Goal: Information Seeking & Learning: Learn about a topic

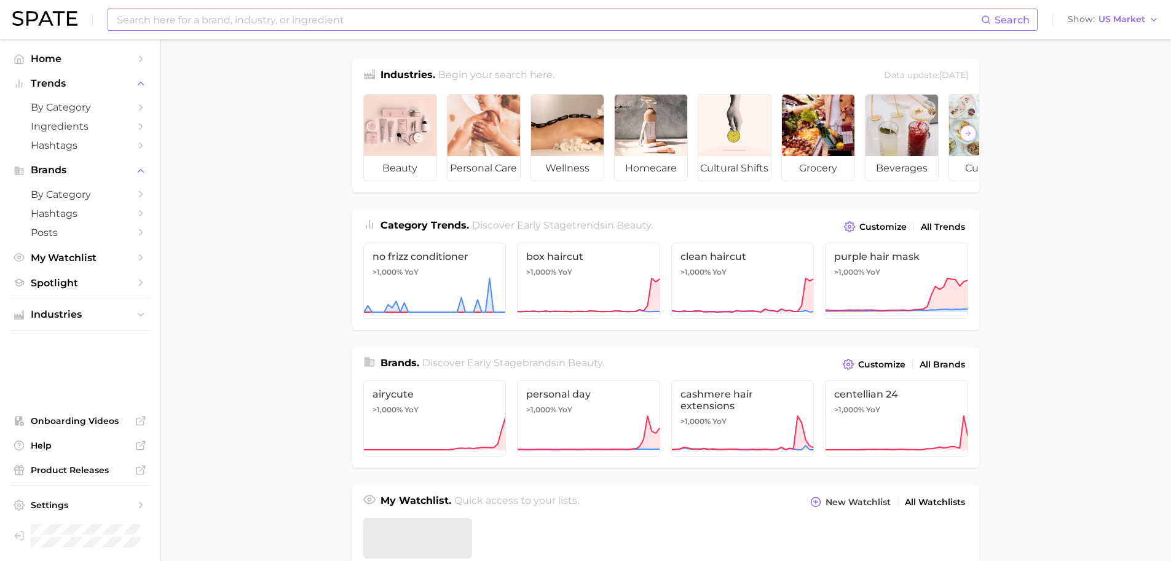
click at [341, 20] on input at bounding box center [549, 19] width 866 height 21
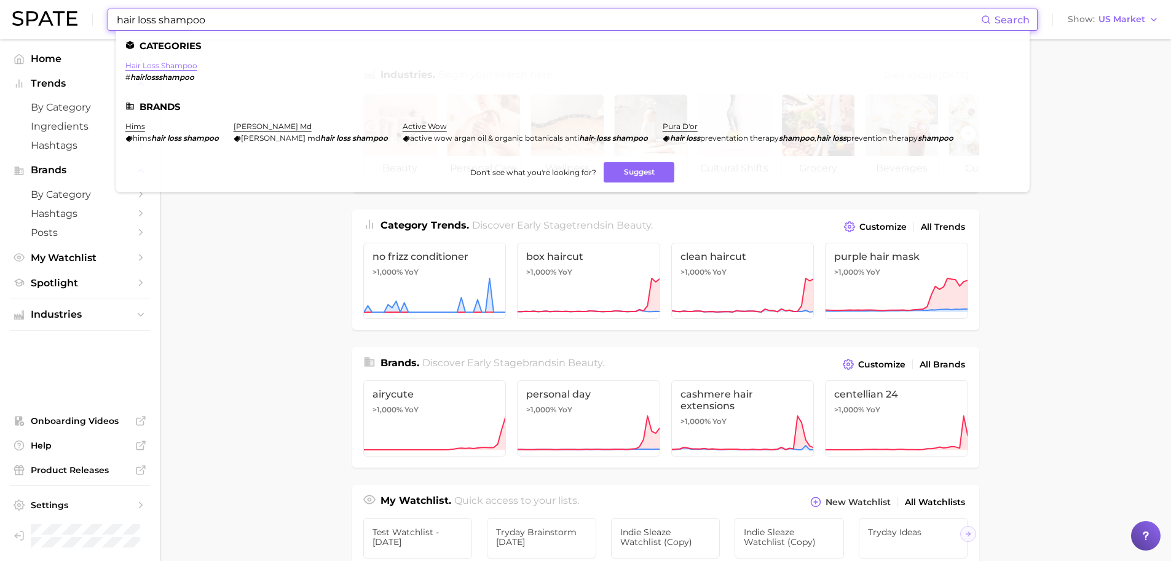
type input "hair loss shampoo"
click at [160, 68] on link "hair loss shampoo" at bounding box center [161, 65] width 72 height 9
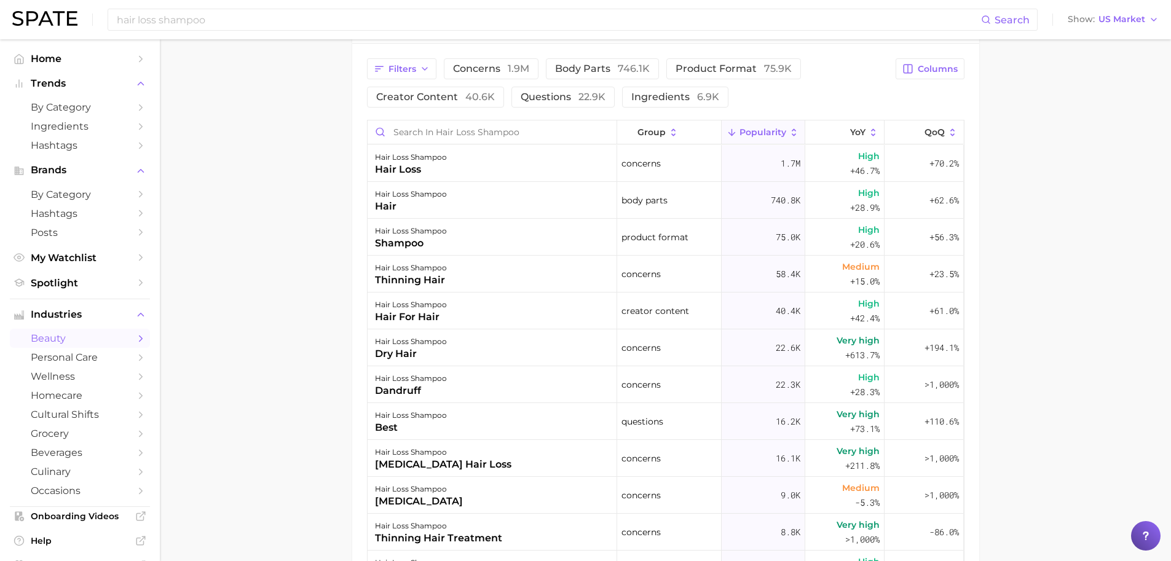
scroll to position [651, 0]
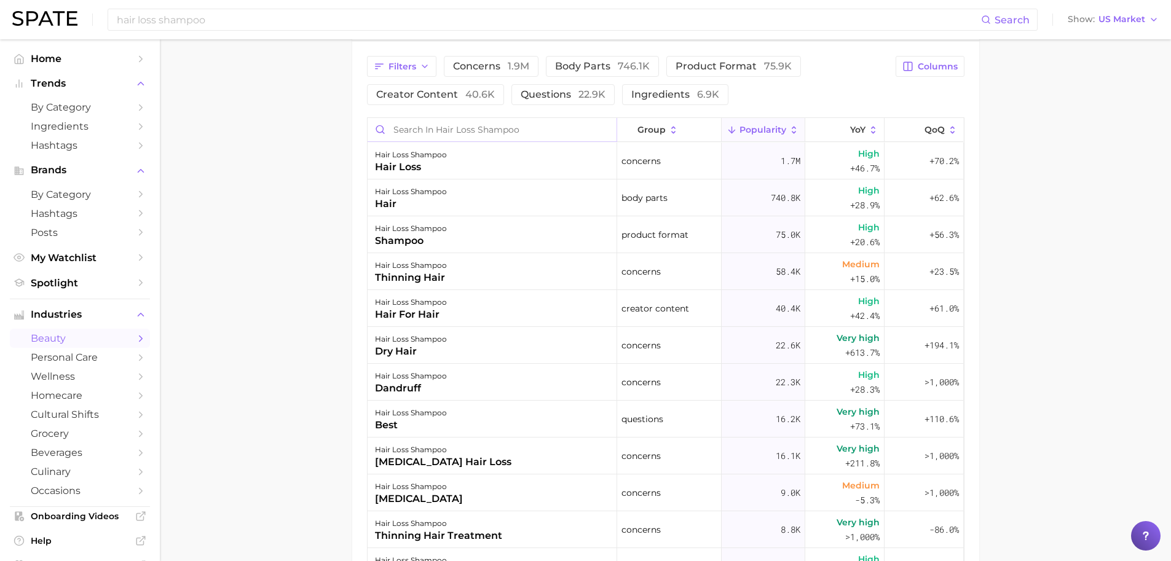
click at [430, 131] on input "Search in hair loss shampoo" at bounding box center [492, 129] width 249 height 23
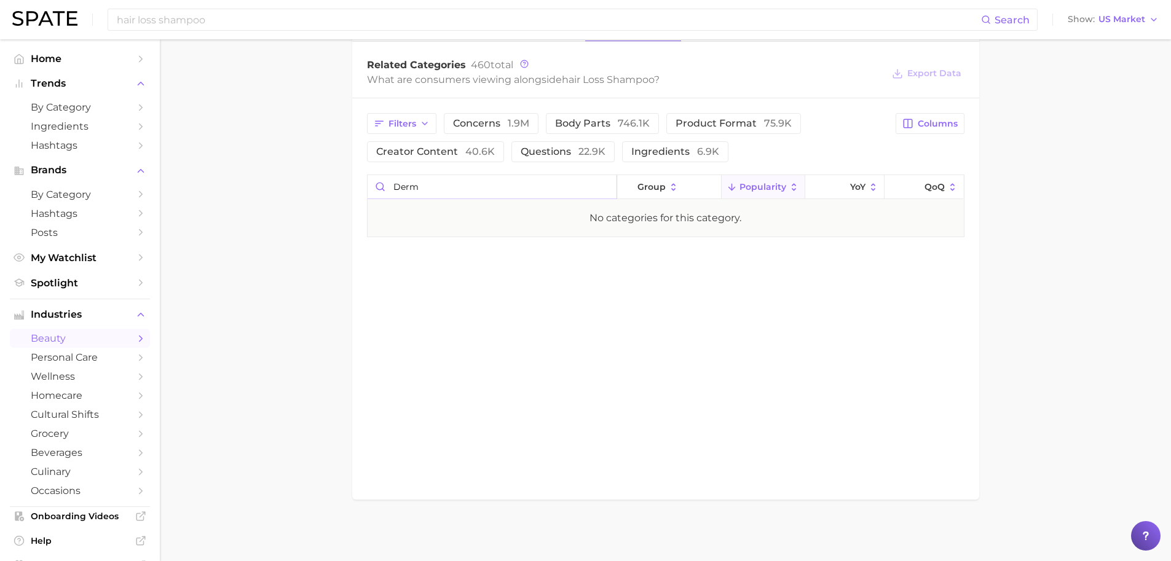
scroll to position [593, 0]
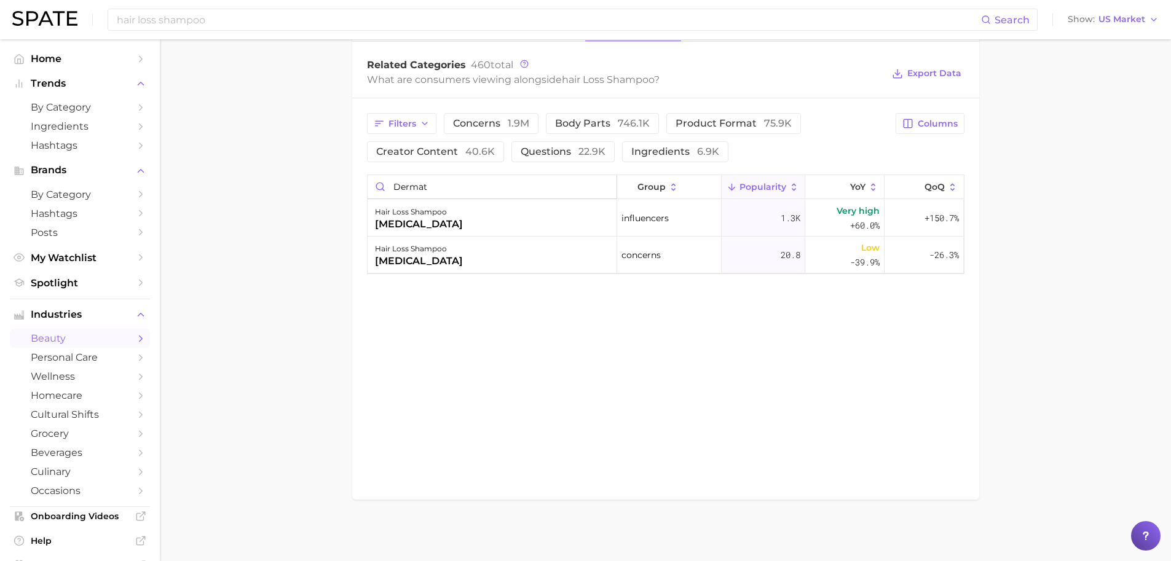
type input "dermat"
click at [607, 189] on input "dermat" at bounding box center [492, 186] width 249 height 23
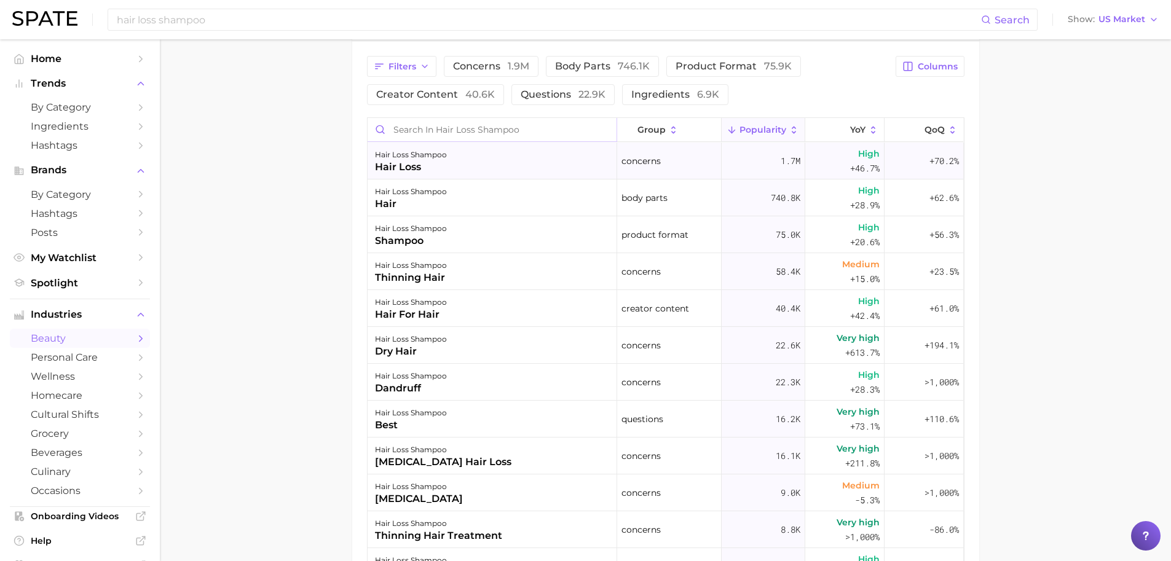
scroll to position [648, 0]
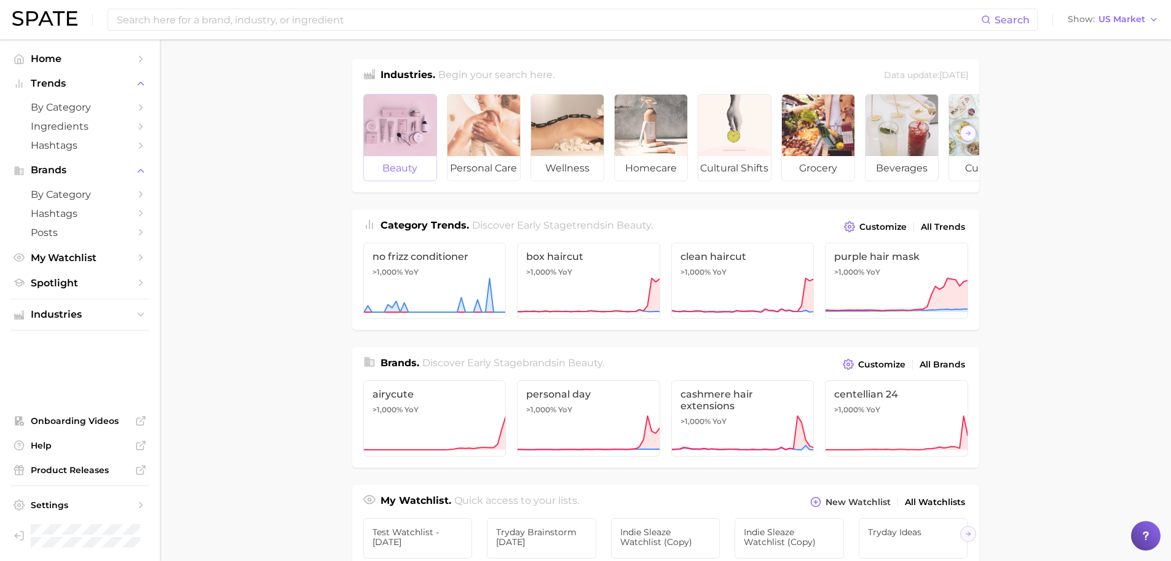
click at [429, 161] on span "beauty" at bounding box center [400, 168] width 73 height 25
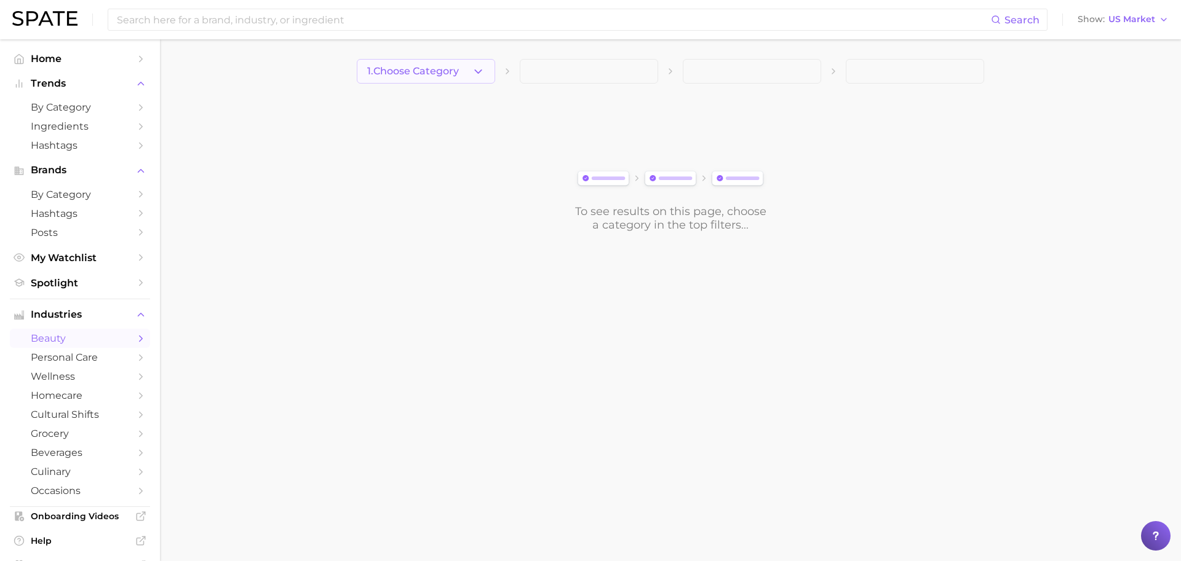
click at [459, 72] on span "1. Choose Category" at bounding box center [413, 71] width 92 height 11
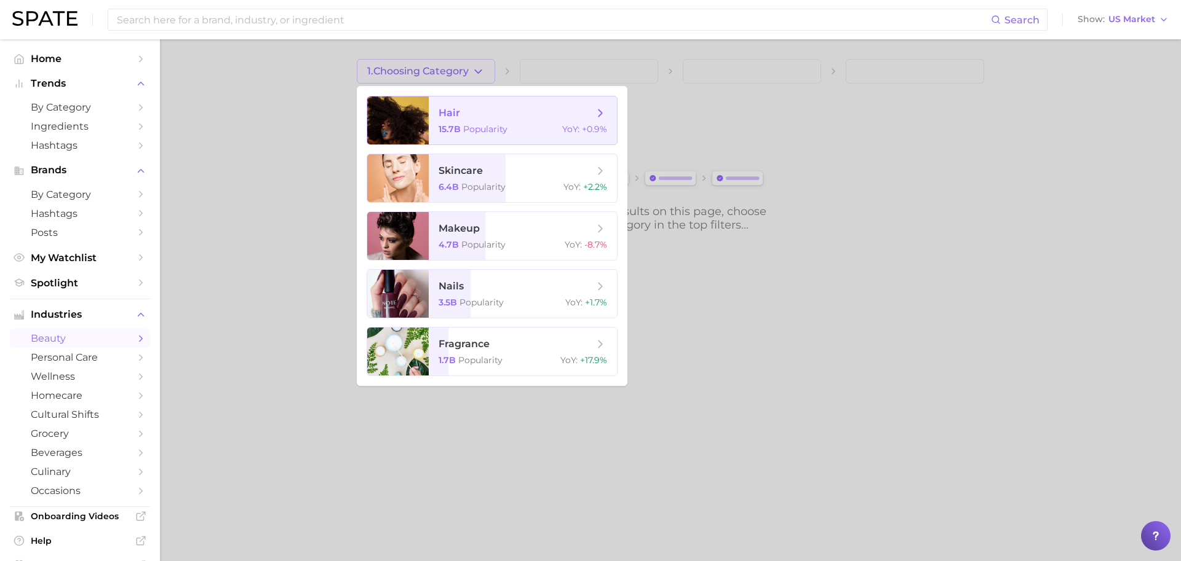
click at [459, 105] on span "hair 15.7b Popularity YoY : +0.9%" at bounding box center [523, 121] width 188 height 48
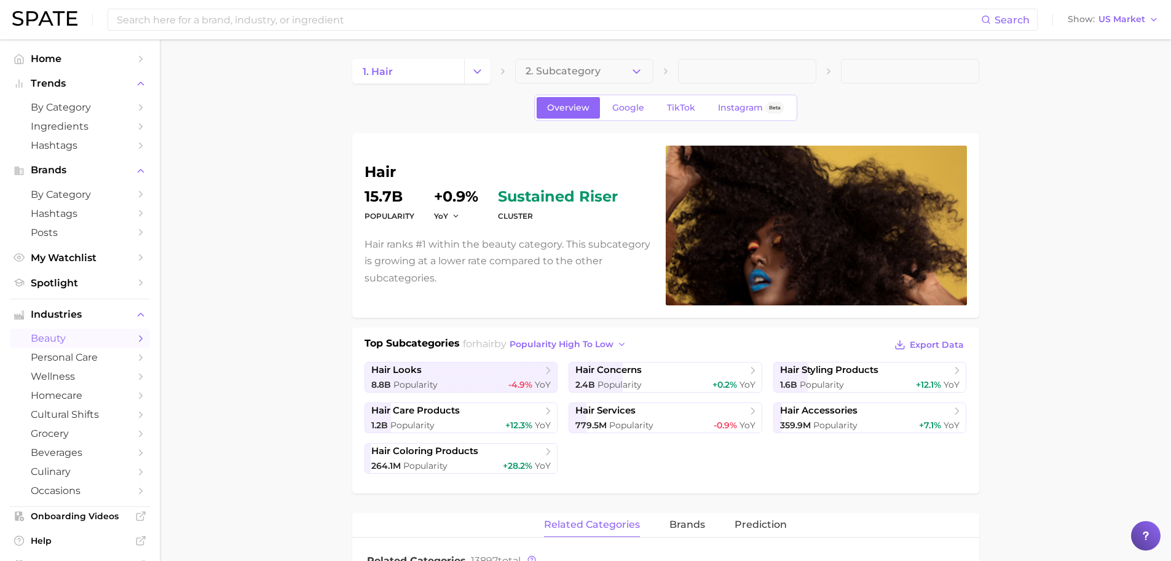
click at [697, 531] on button "brands" at bounding box center [688, 525] width 36 height 24
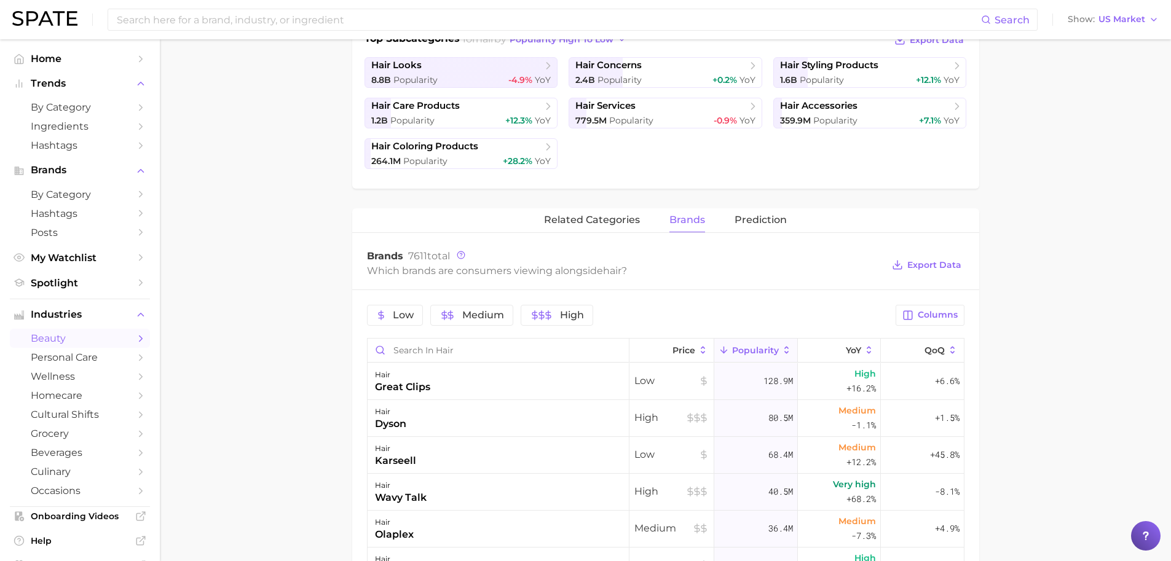
scroll to position [306, 0]
click at [577, 353] on input "Search in hair" at bounding box center [498, 349] width 261 height 23
type input "loreal"
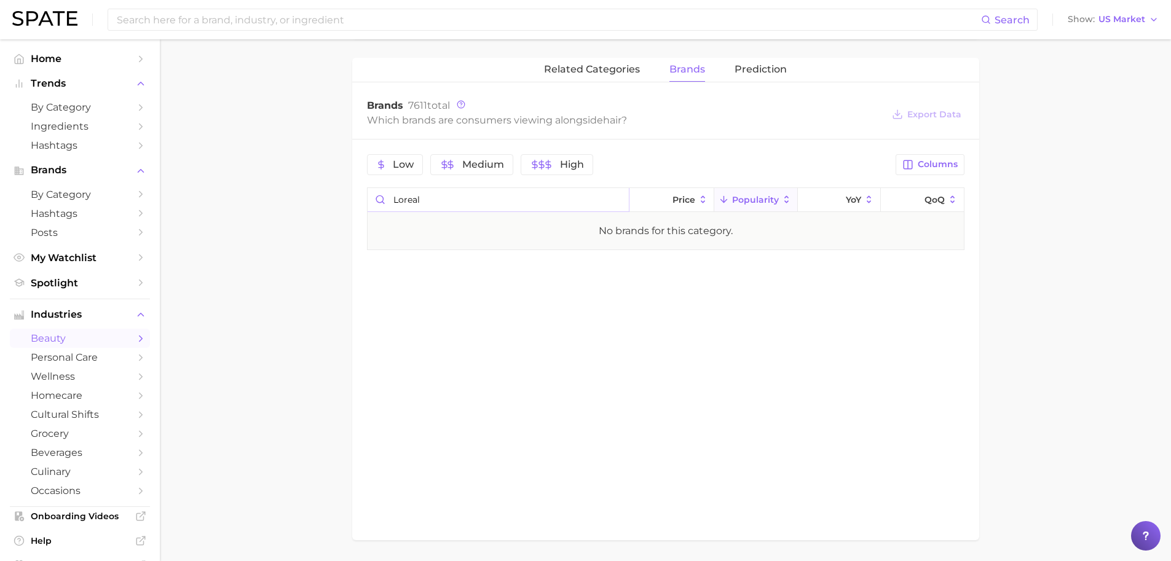
scroll to position [446, 0]
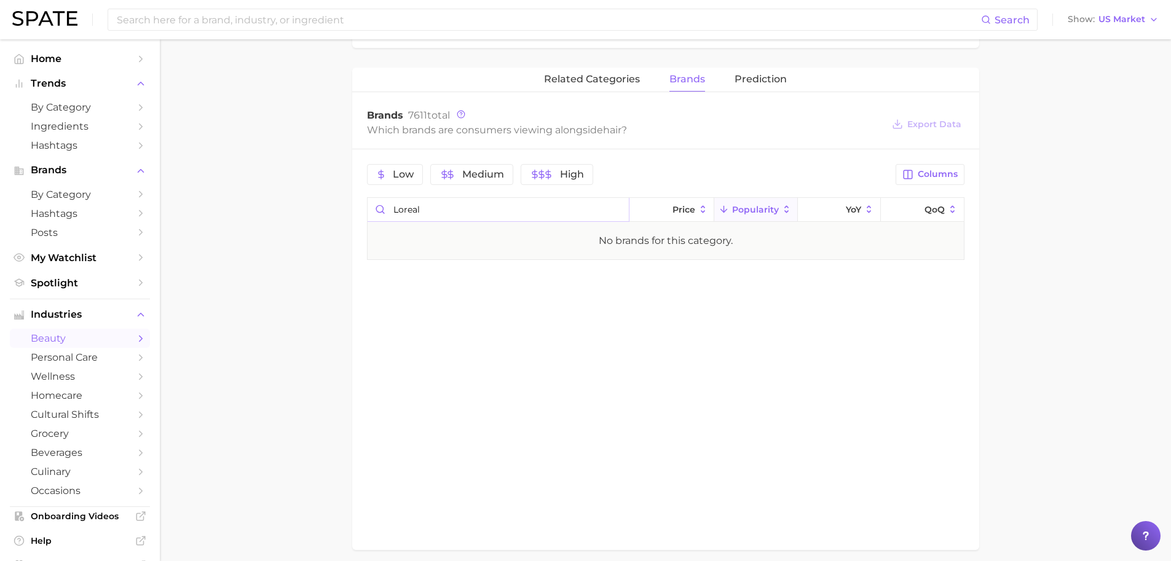
click at [403, 209] on input "loreal" at bounding box center [498, 209] width 261 height 23
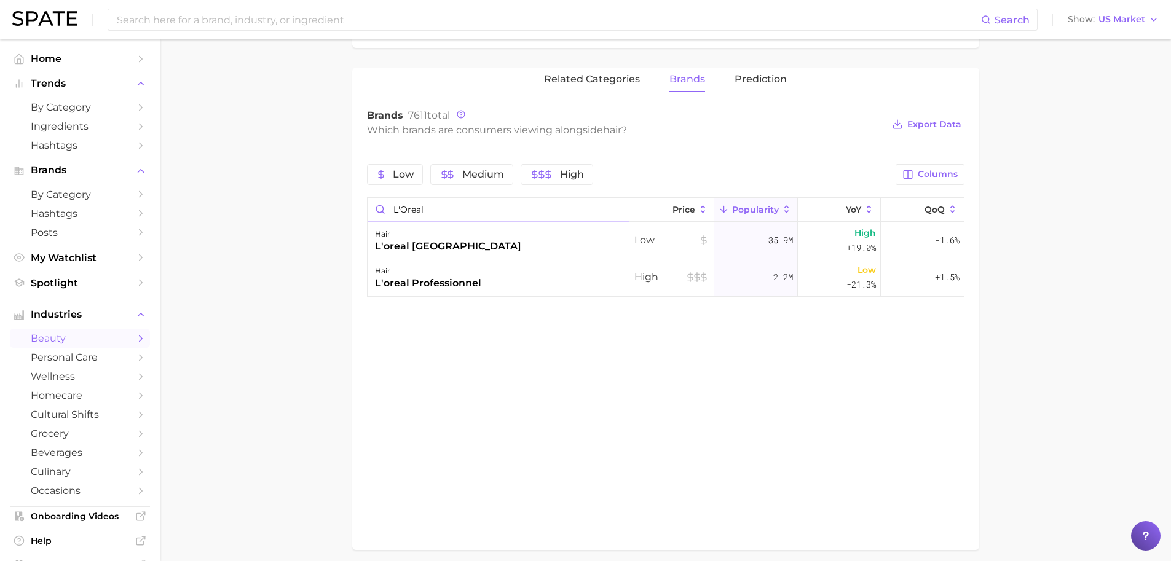
click at [465, 201] on input "L'Oreal" at bounding box center [498, 209] width 261 height 23
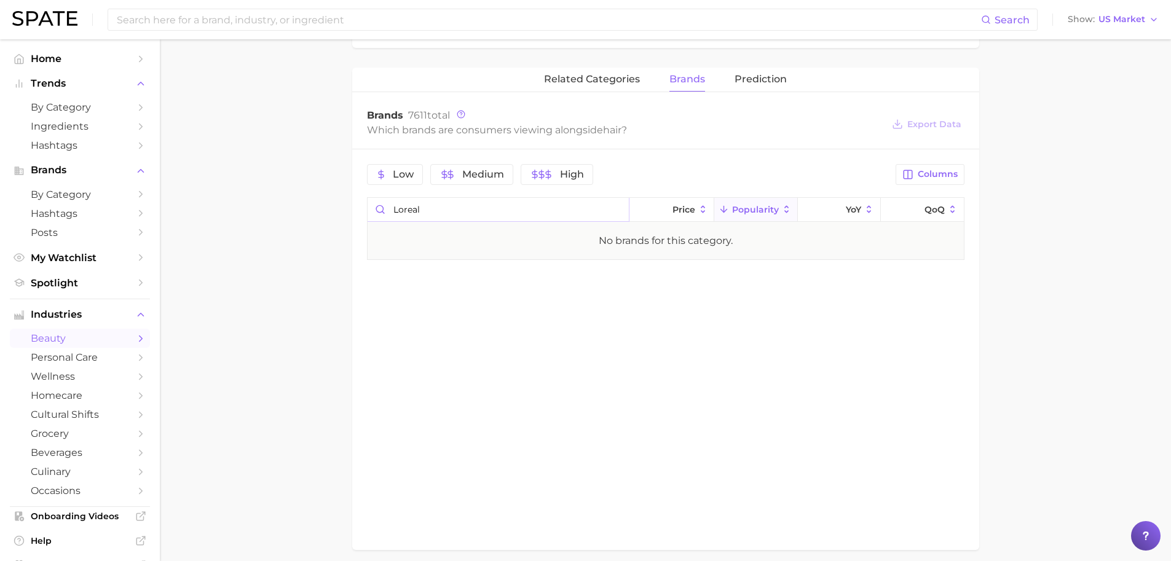
type input "loreal"
click at [355, 291] on div "related categories brands Prediction Brands 7611 total Which brands are consume…" at bounding box center [665, 309] width 627 height 483
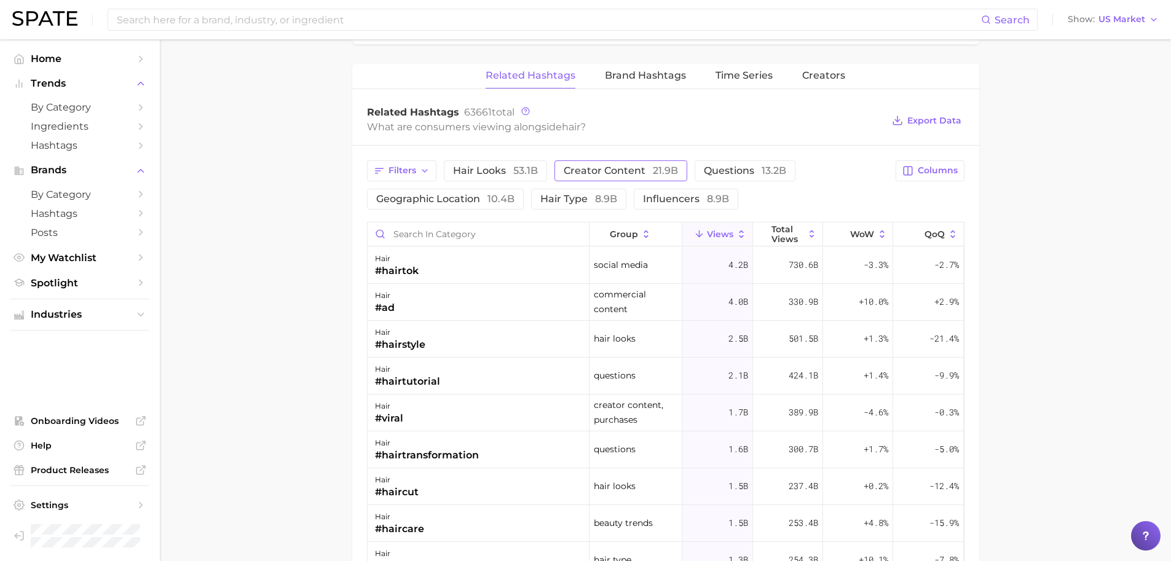
scroll to position [892, 0]
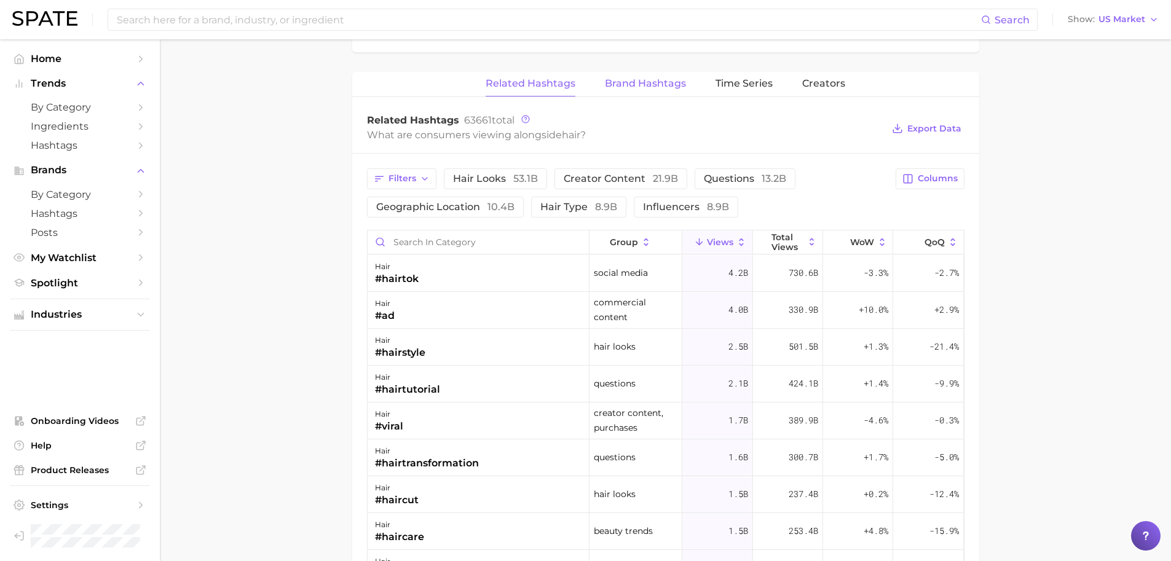
click at [648, 80] on span "Brand Hashtags" at bounding box center [645, 83] width 81 height 11
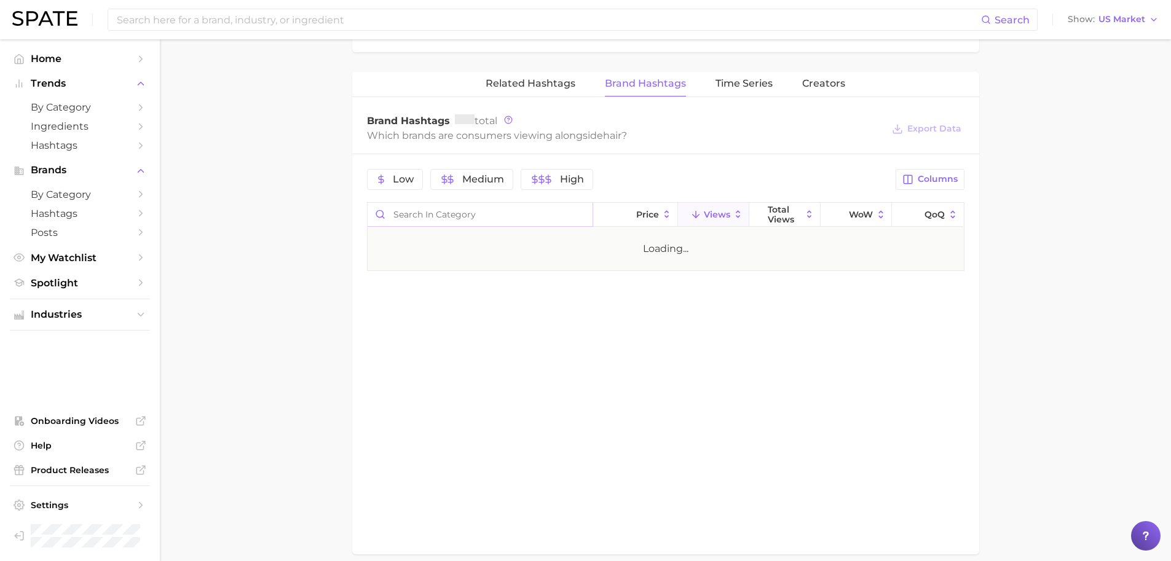
click at [552, 213] on input "Search in category" at bounding box center [480, 214] width 225 height 23
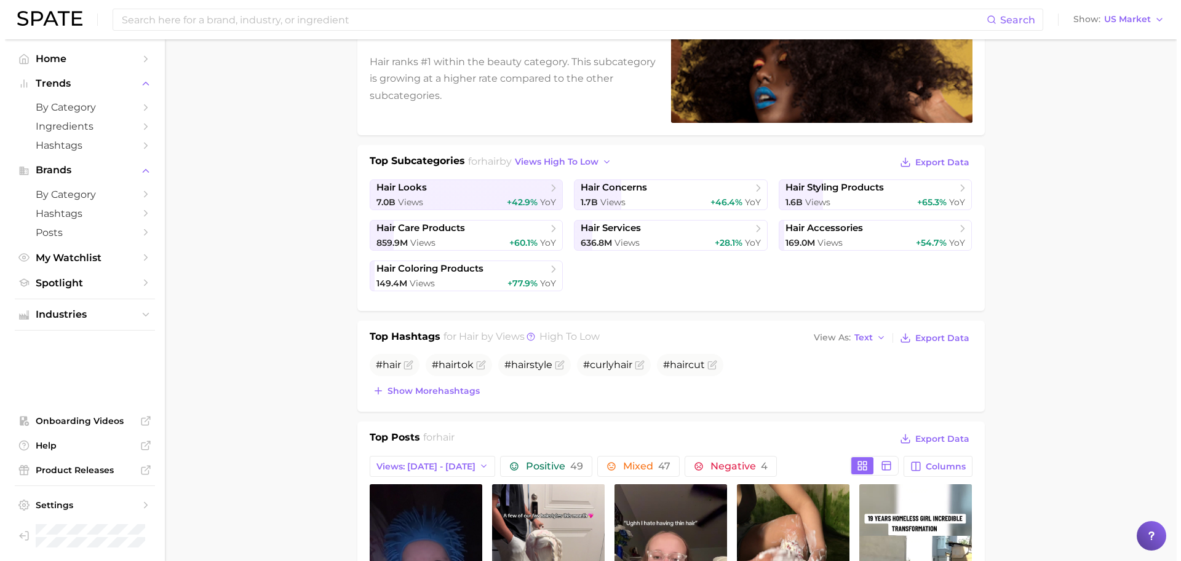
scroll to position [0, 0]
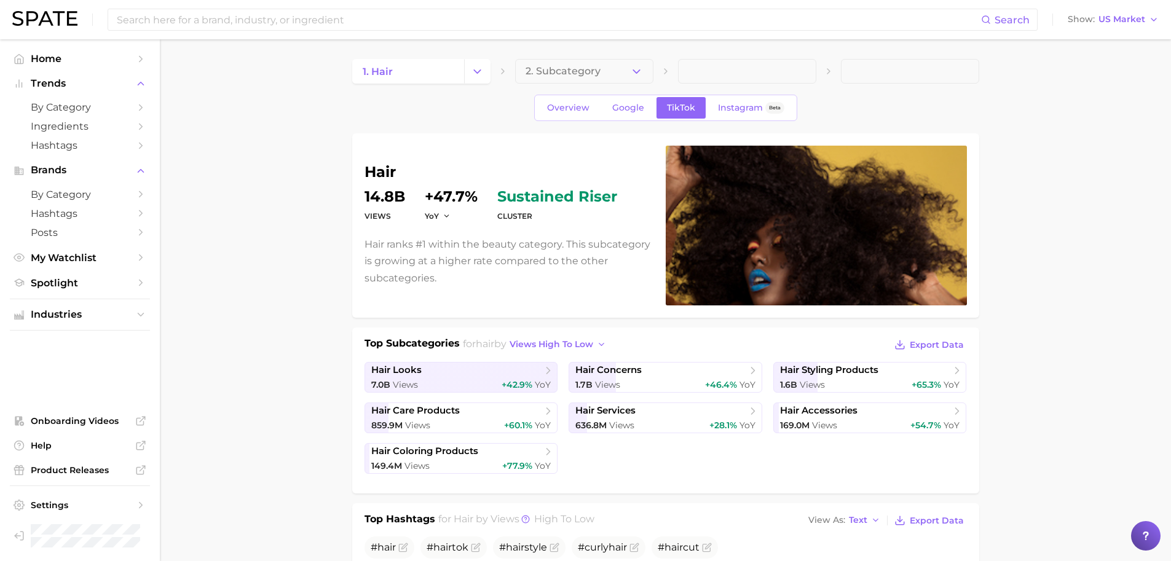
type input "loreal partner"
click at [1127, 18] on span "US Market" at bounding box center [1122, 19] width 47 height 7
click at [1114, 98] on button "[GEOGRAPHIC_DATA]" at bounding box center [1119, 106] width 108 height 22
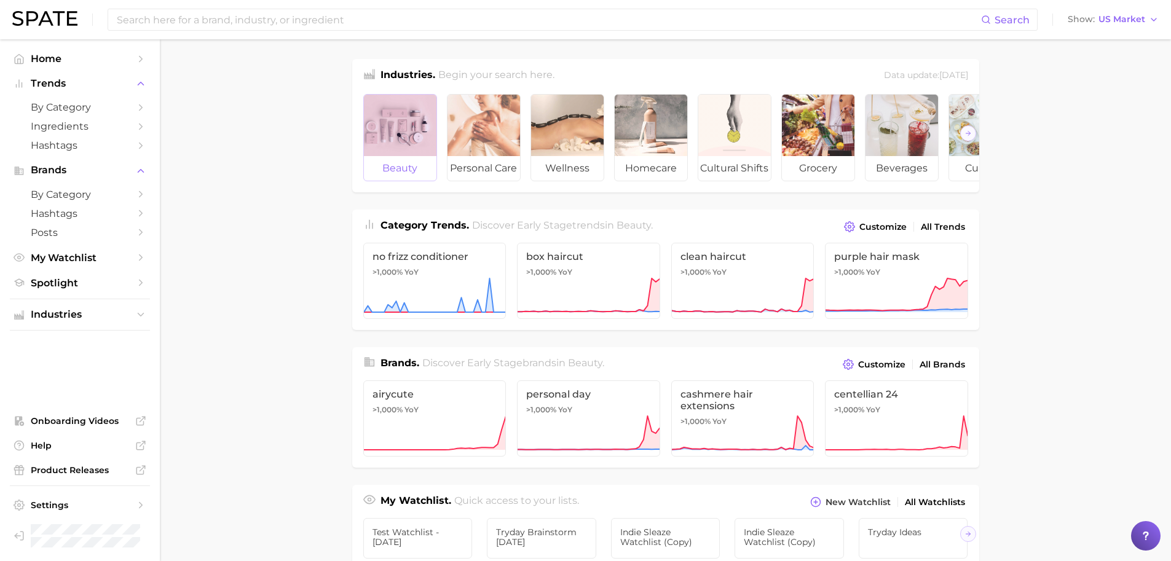
click at [405, 129] on div at bounding box center [400, 125] width 73 height 61
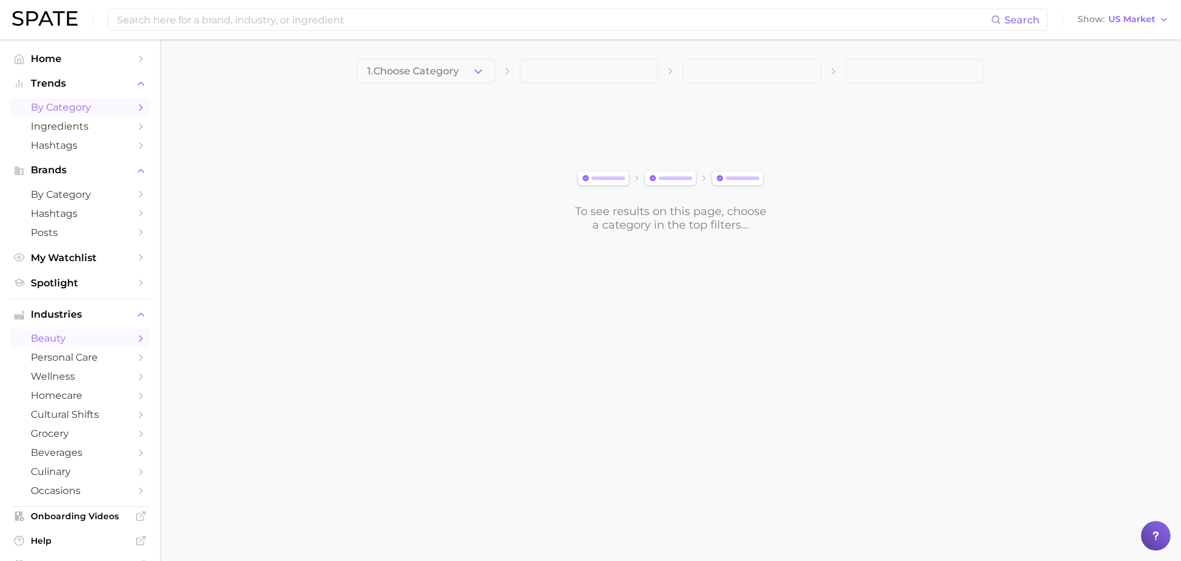
click at [66, 100] on link "by Category" at bounding box center [80, 107] width 140 height 19
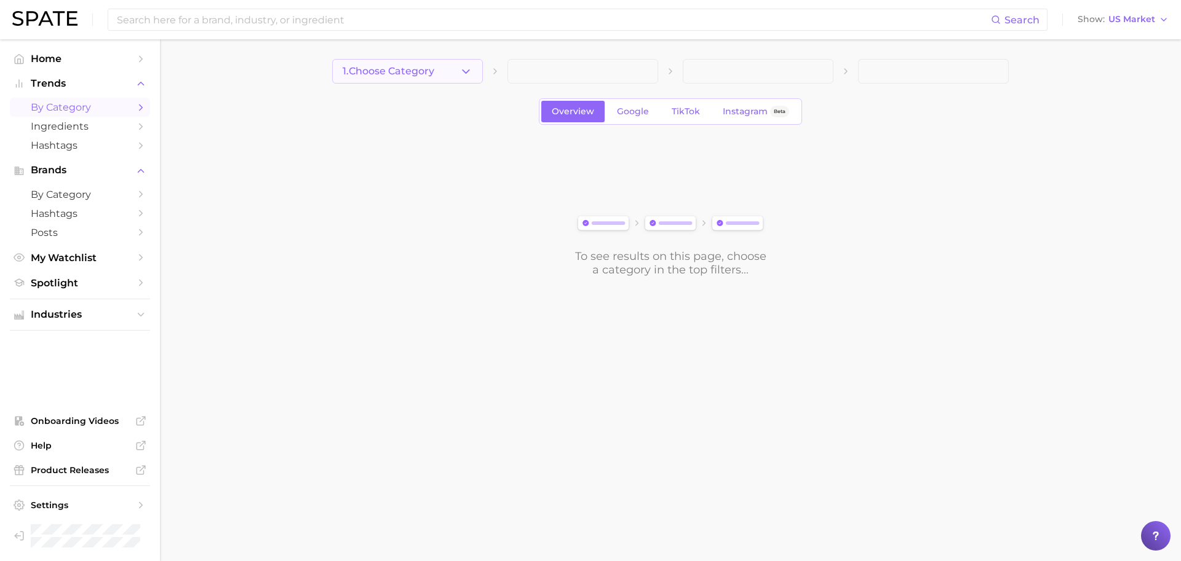
click at [450, 74] on button "1. Choose Category" at bounding box center [407, 71] width 151 height 25
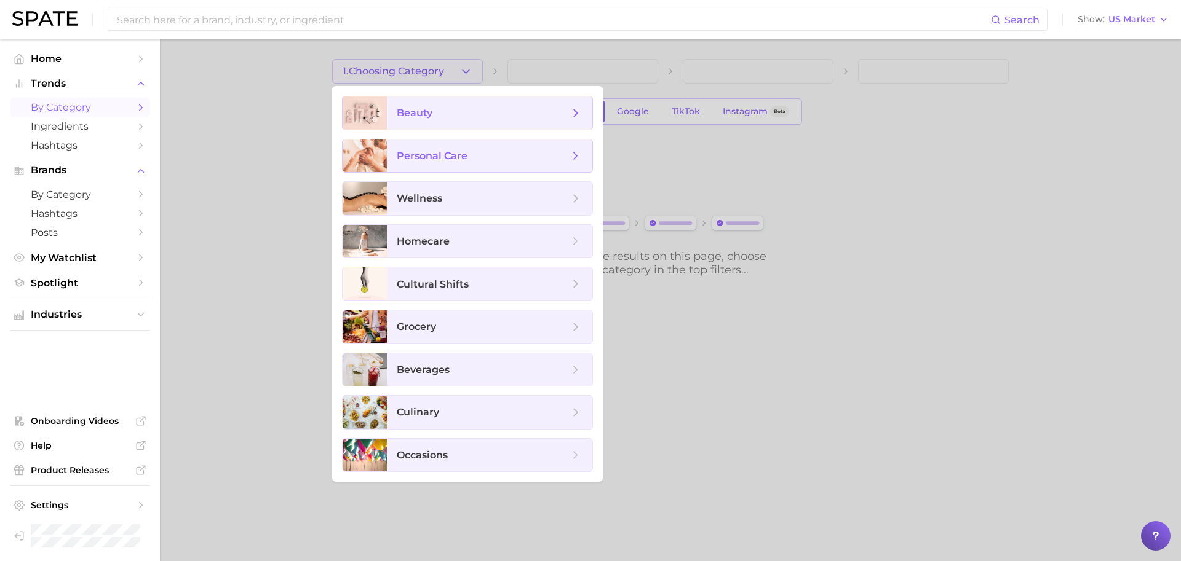
click at [459, 121] on span "beauty" at bounding box center [489, 113] width 205 height 33
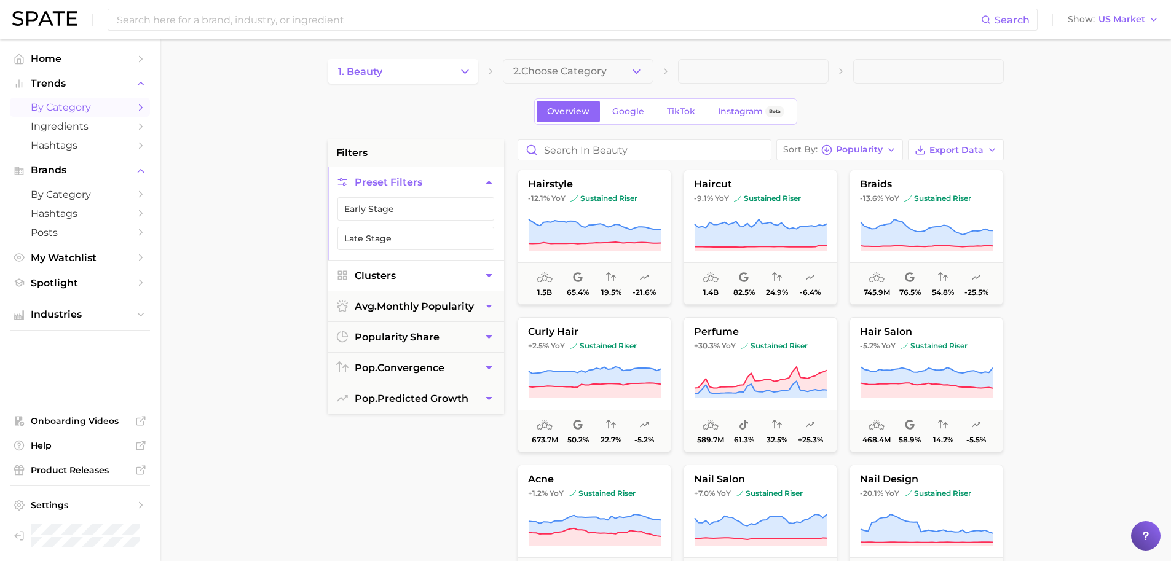
click at [440, 274] on button "Clusters" at bounding box center [416, 276] width 176 height 30
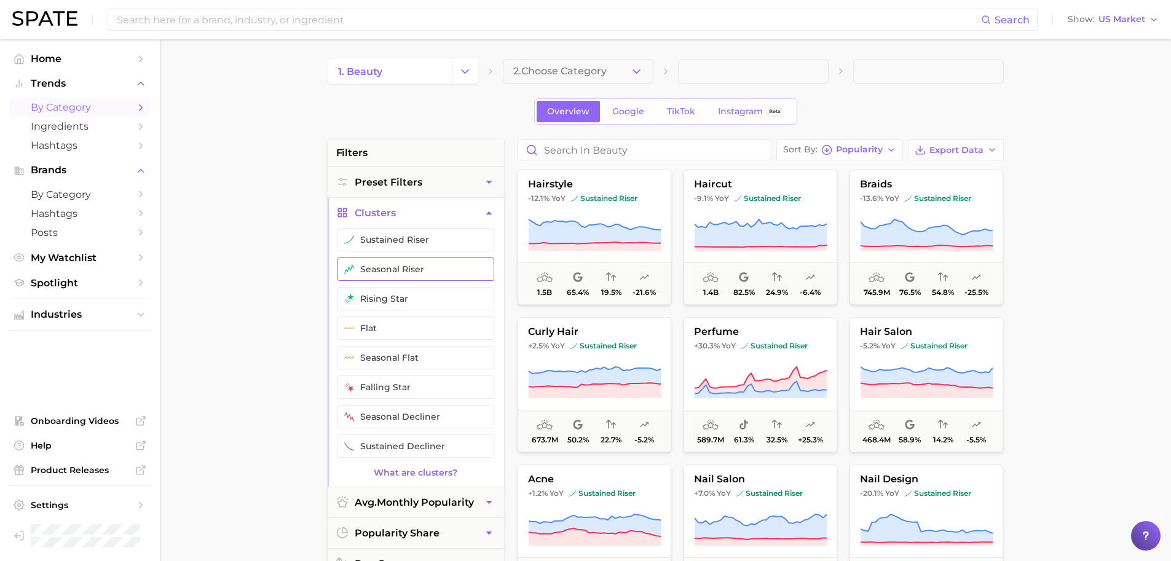
click at [380, 271] on button "seasonal riser" at bounding box center [416, 269] width 157 height 23
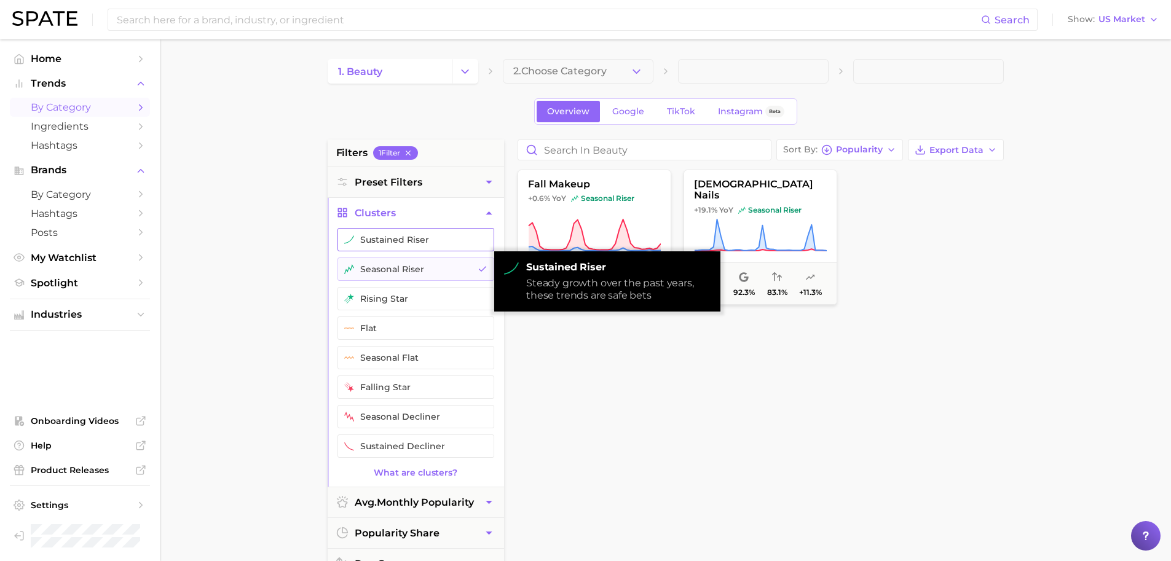
click at [387, 245] on button "sustained riser" at bounding box center [416, 239] width 157 height 23
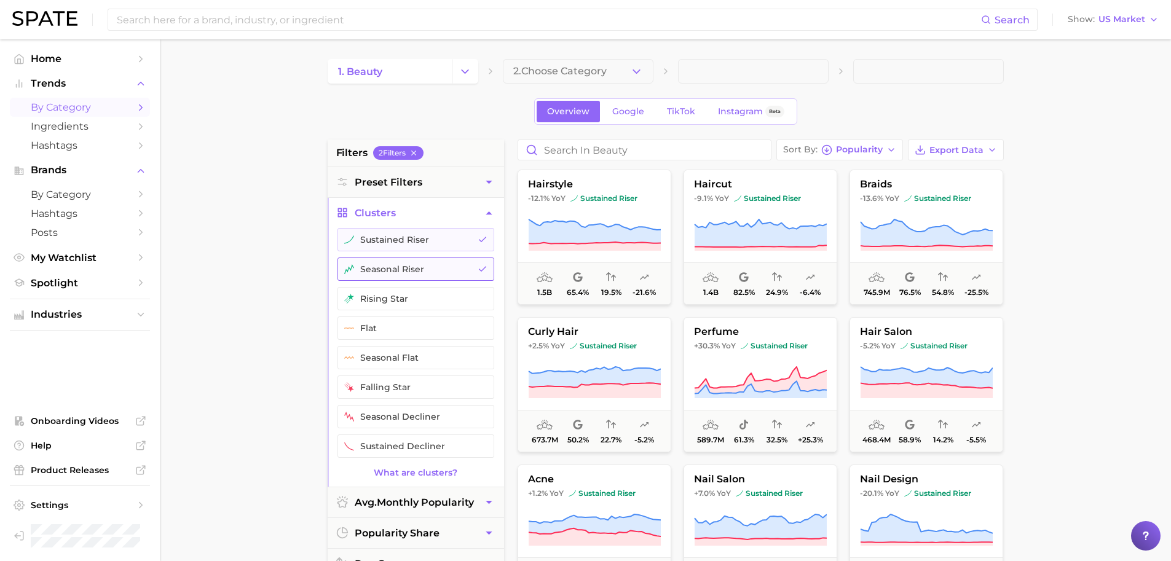
click at [398, 269] on button "seasonal riser" at bounding box center [416, 269] width 157 height 23
click at [400, 239] on button "sustained riser" at bounding box center [416, 239] width 157 height 23
click at [630, 112] on span "Google" at bounding box center [628, 111] width 32 height 10
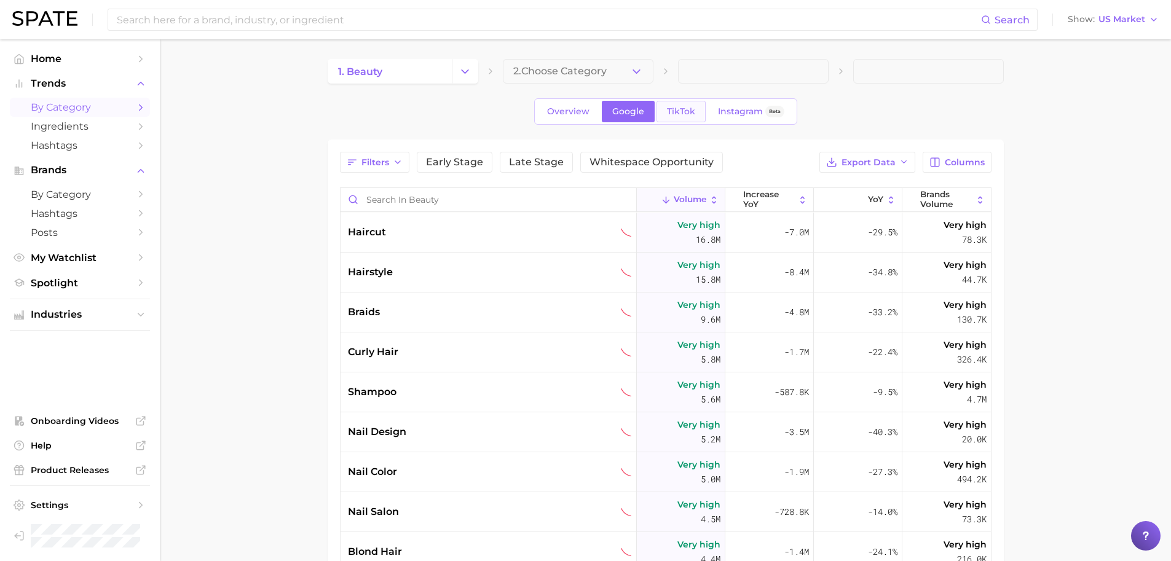
click at [679, 111] on span "TikTok" at bounding box center [681, 111] width 28 height 10
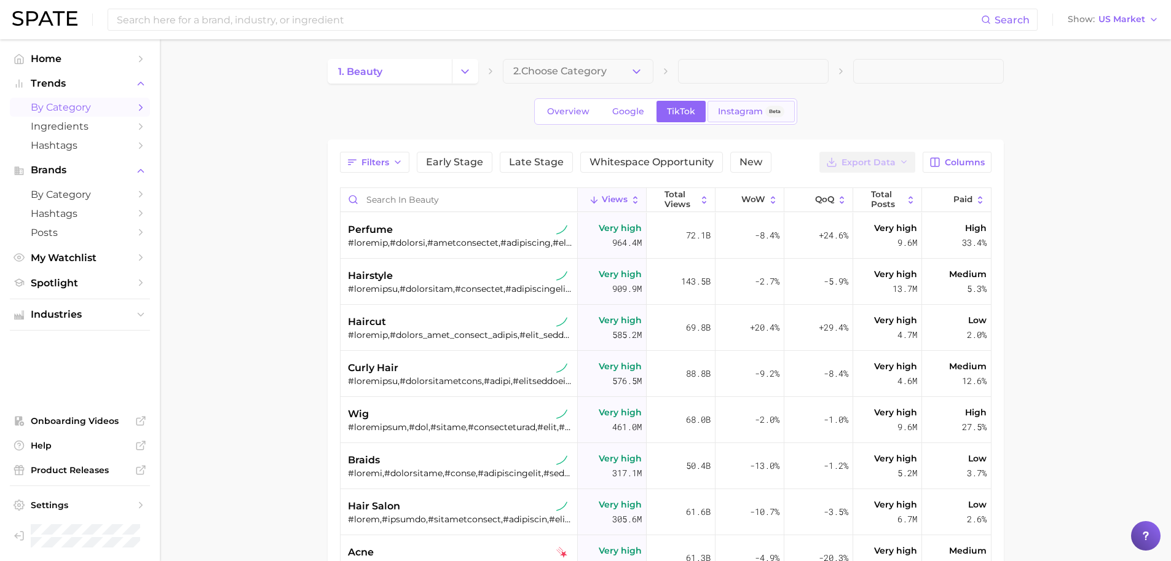
click at [755, 116] on span "Instagram" at bounding box center [740, 111] width 45 height 10
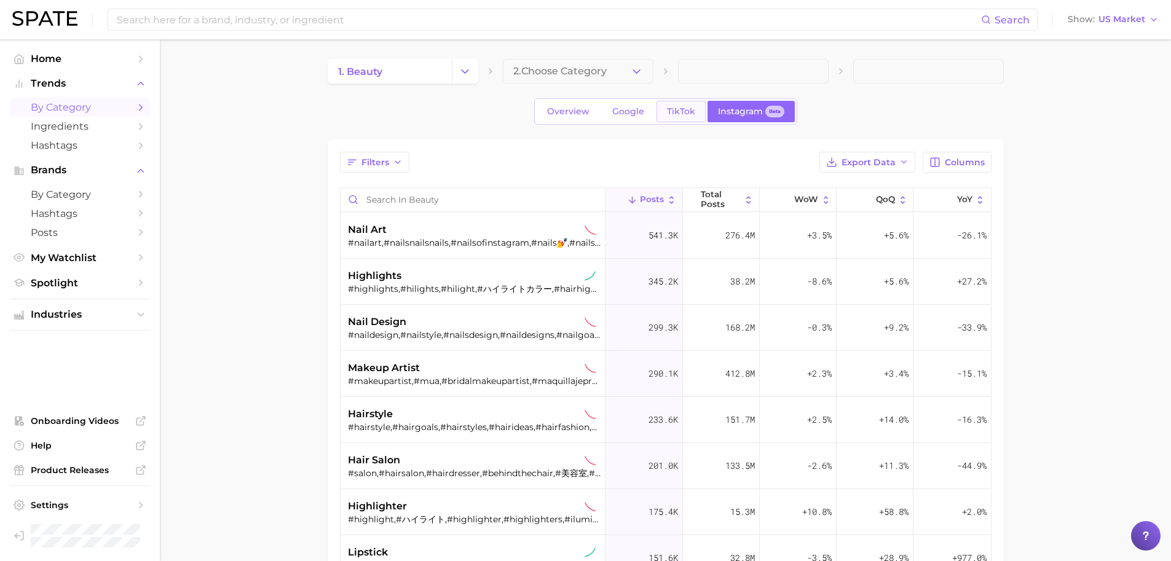
click at [667, 108] on span "TikTok" at bounding box center [681, 111] width 28 height 10
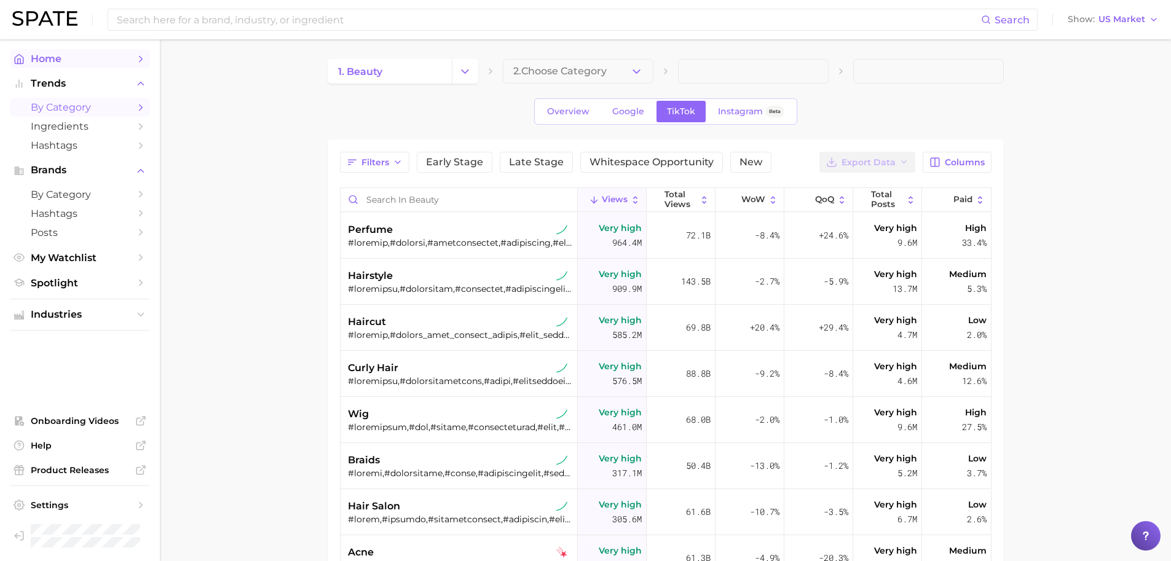
click at [70, 61] on span "Home" at bounding box center [80, 59] width 98 height 12
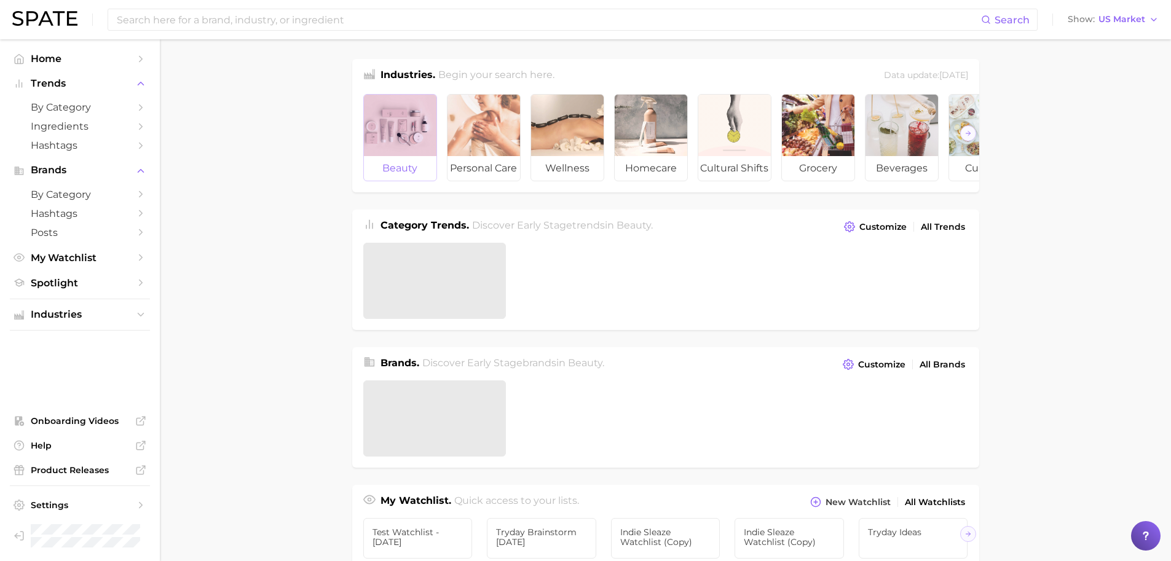
click at [408, 114] on div at bounding box center [400, 125] width 73 height 61
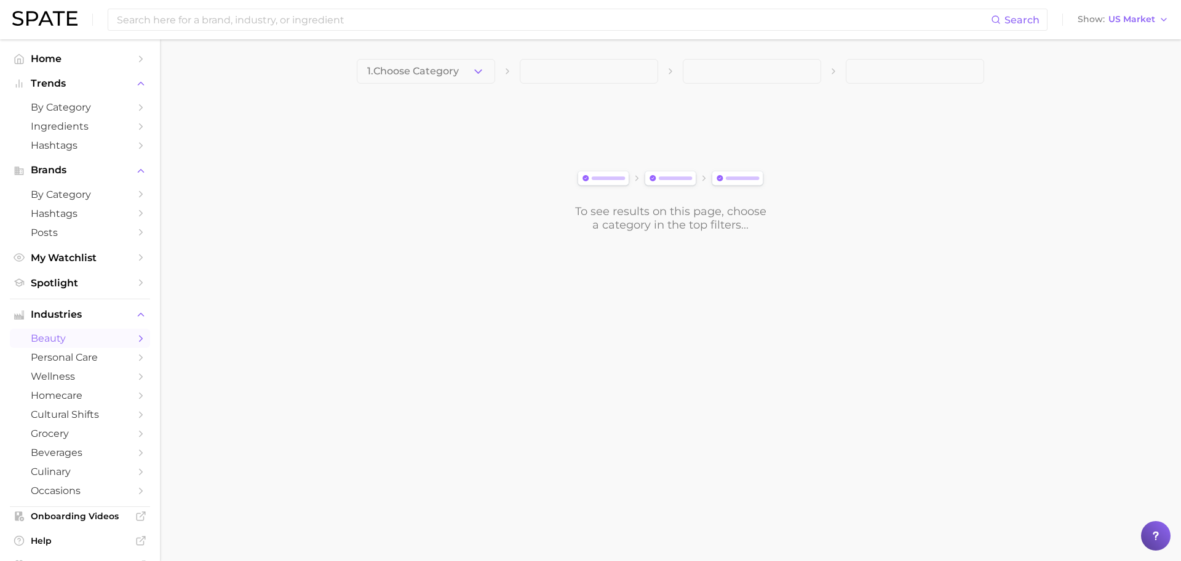
click at [470, 67] on button "1. Choose Category" at bounding box center [426, 71] width 138 height 25
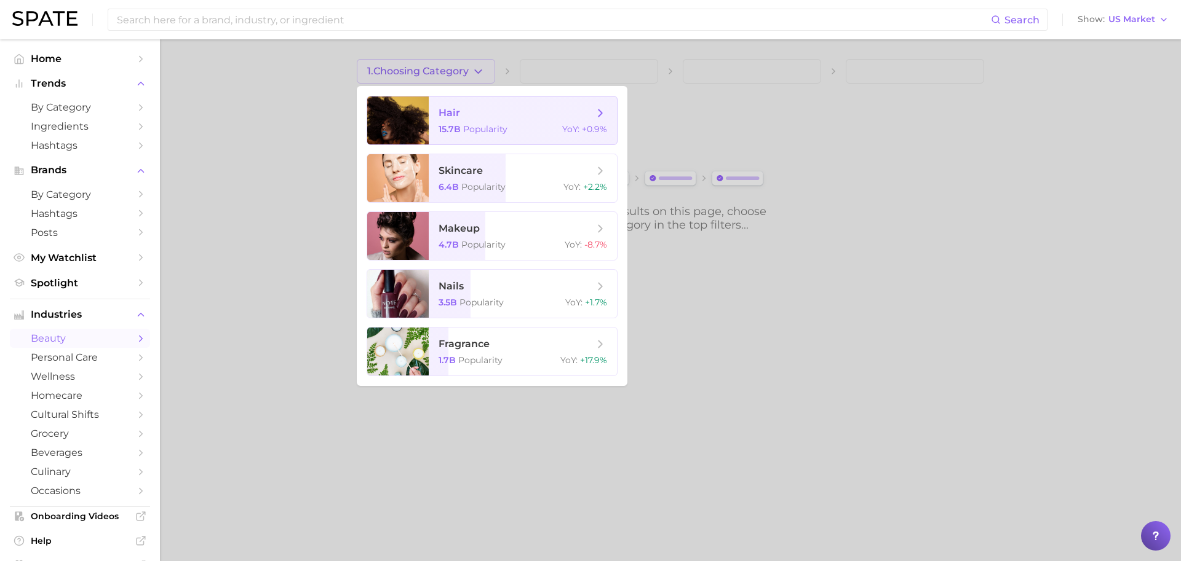
click at [469, 111] on span "hair" at bounding box center [515, 113] width 155 height 14
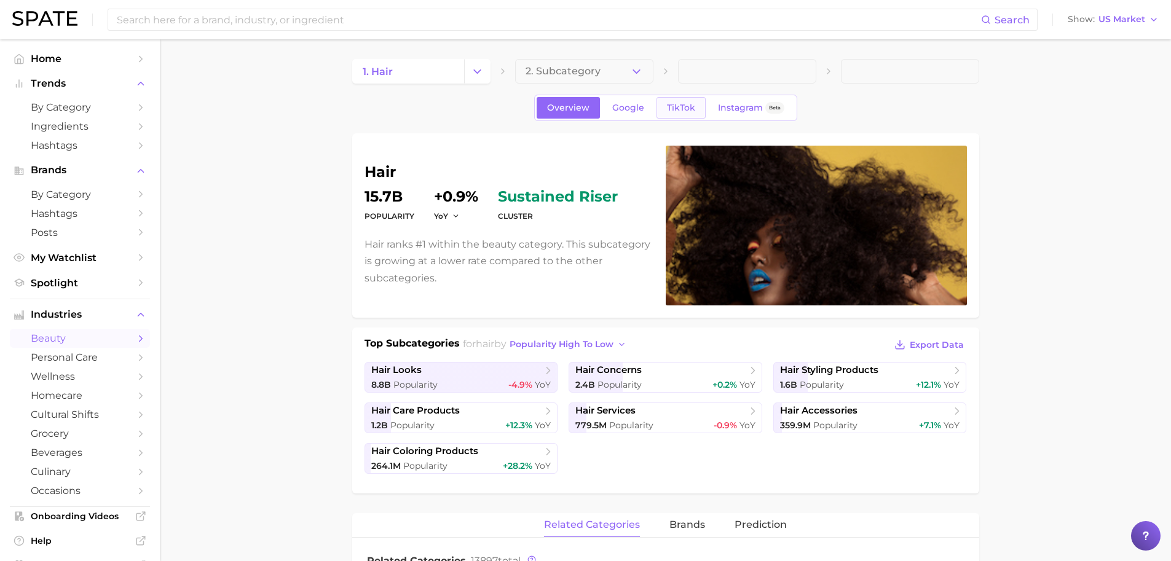
click at [684, 108] on span "TikTok" at bounding box center [681, 108] width 28 height 10
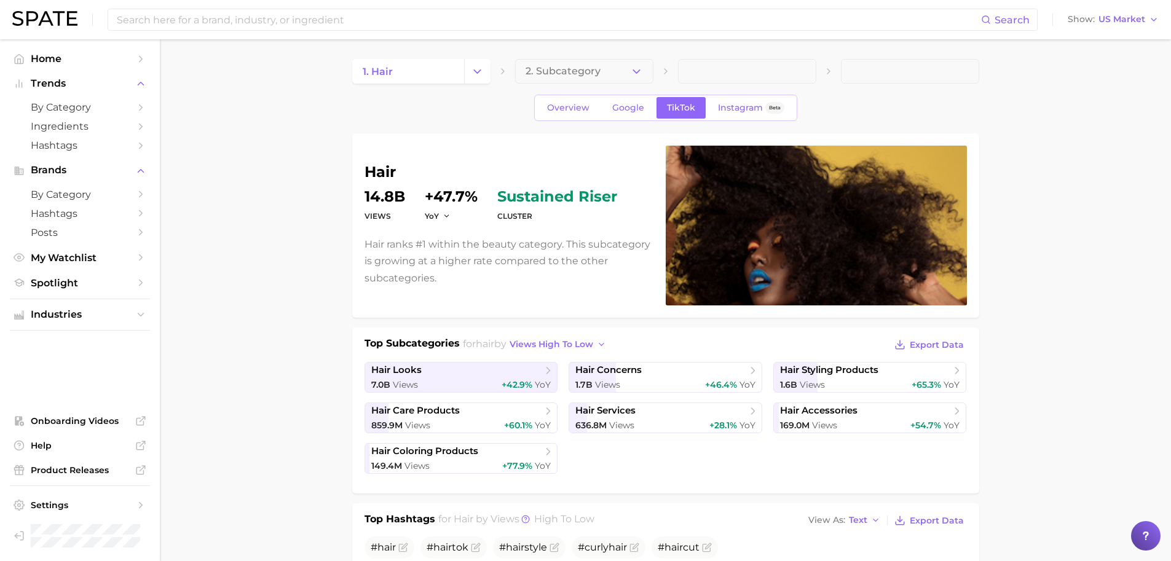
click at [1123, 21] on span "US Market" at bounding box center [1122, 19] width 47 height 7
click at [740, 109] on span "Instagram" at bounding box center [740, 108] width 45 height 10
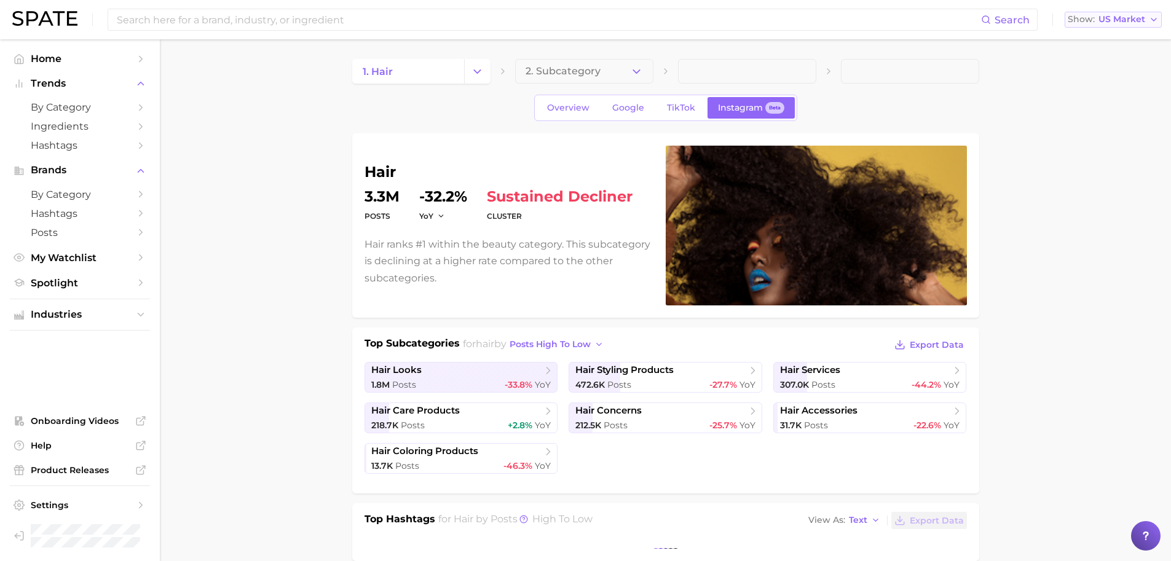
click at [1068, 17] on button "Show US Market" at bounding box center [1113, 20] width 97 height 16
click at [1103, 98] on button "South Korea" at bounding box center [1119, 106] width 108 height 22
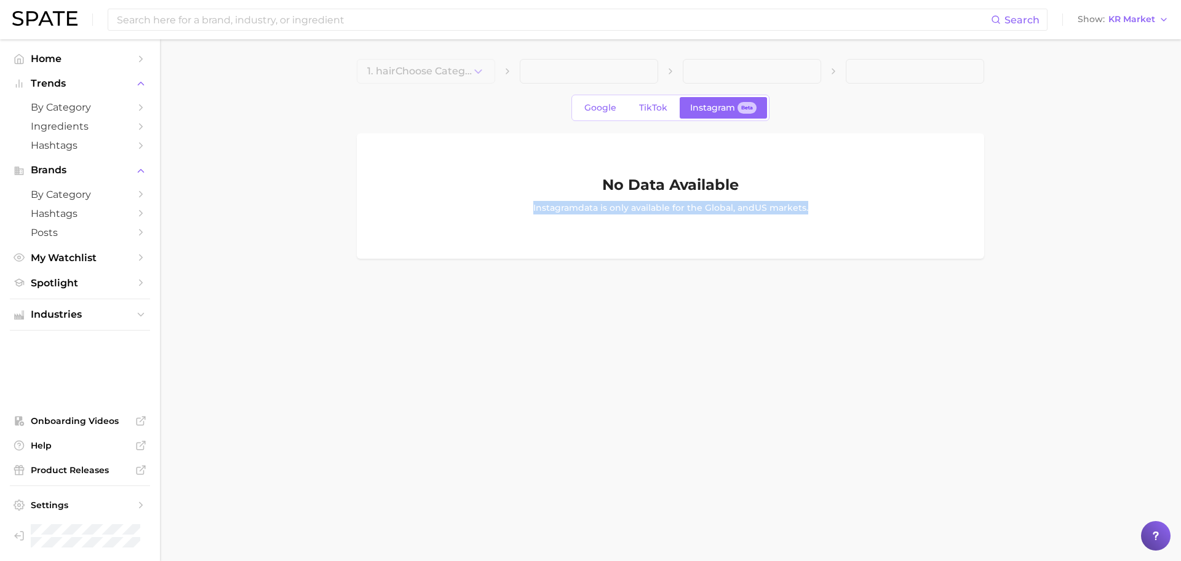
drag, startPoint x: 462, startPoint y: 163, endPoint x: 955, endPoint y: 238, distance: 498.8
click at [905, 242] on div "No Data Available Instagram data is only available for the Global , and US mark…" at bounding box center [670, 195] width 627 height 125
drag, startPoint x: 994, startPoint y: 256, endPoint x: 396, endPoint y: 154, distance: 606.4
click at [384, 153] on main "1. hair Choose Category Google TikTok Instagram Beta No Data Available Instagra…" at bounding box center [670, 179] width 1021 height 281
drag, startPoint x: 396, startPoint y: 154, endPoint x: 930, endPoint y: 316, distance: 557.9
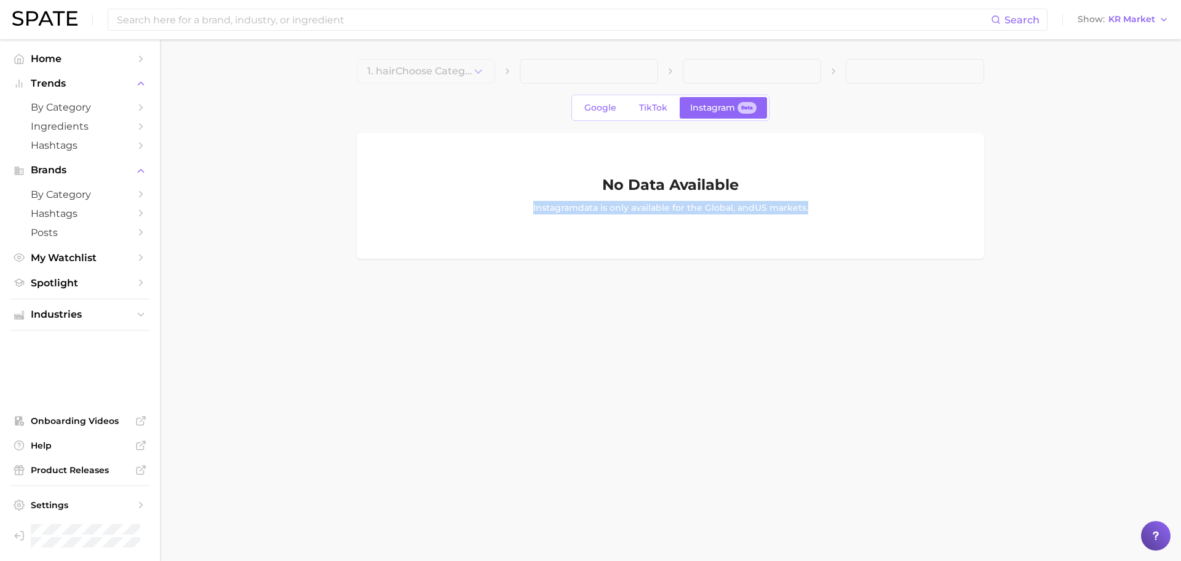
click at [930, 316] on main "1. hair Choose Category Google TikTok Instagram Beta No Data Available Instagra…" at bounding box center [670, 179] width 1021 height 281
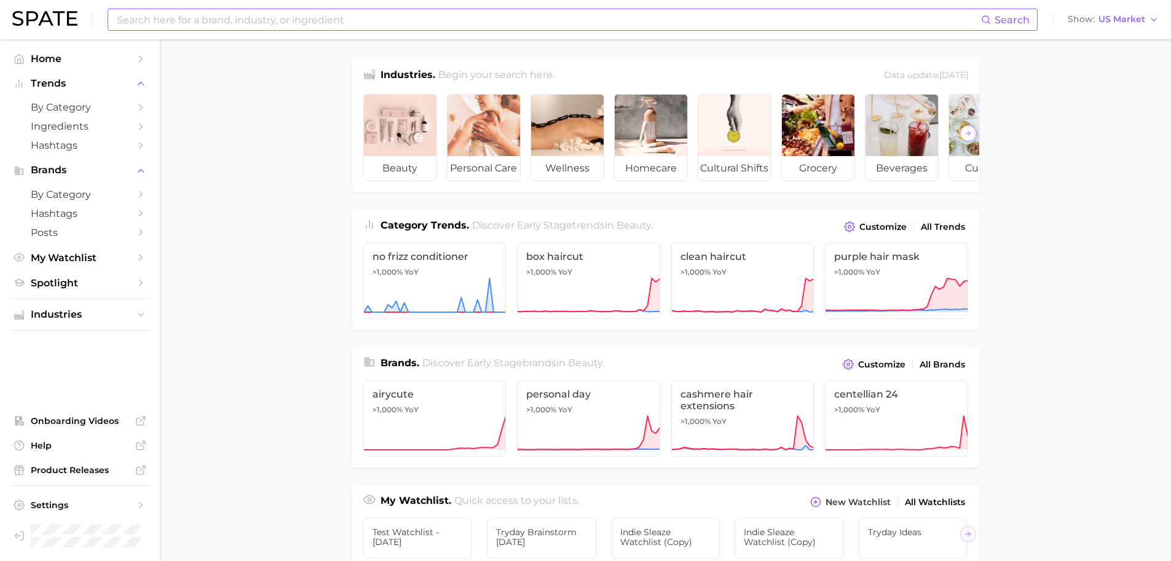
click at [555, 26] on input at bounding box center [549, 19] width 866 height 21
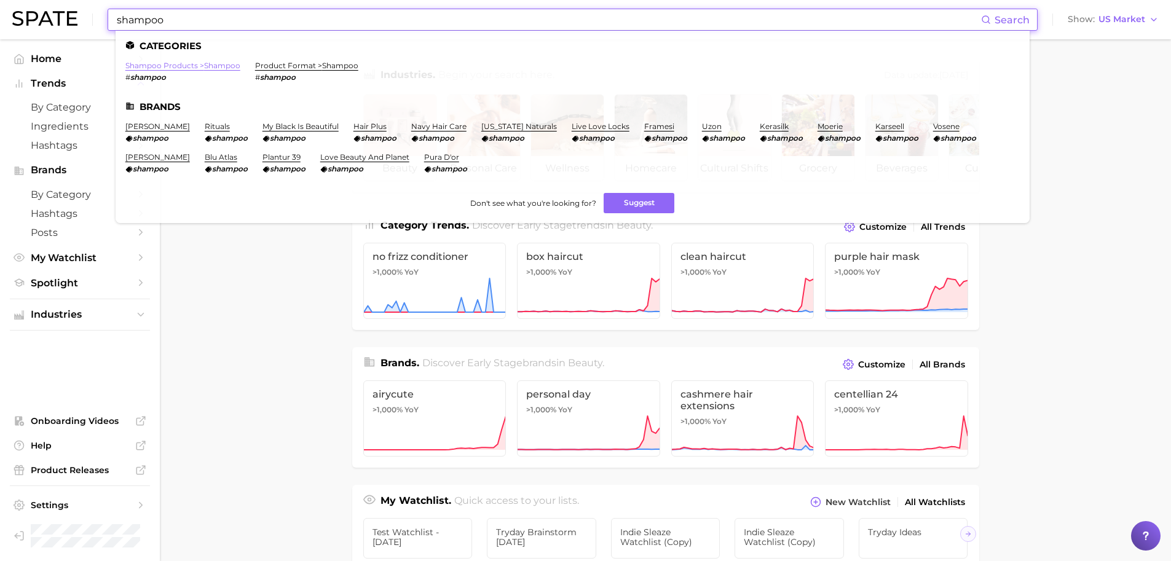
type input "shampoo"
click at [209, 63] on link "shampoo products > shampoo" at bounding box center [182, 65] width 115 height 9
